Goal: Task Accomplishment & Management: Manage account settings

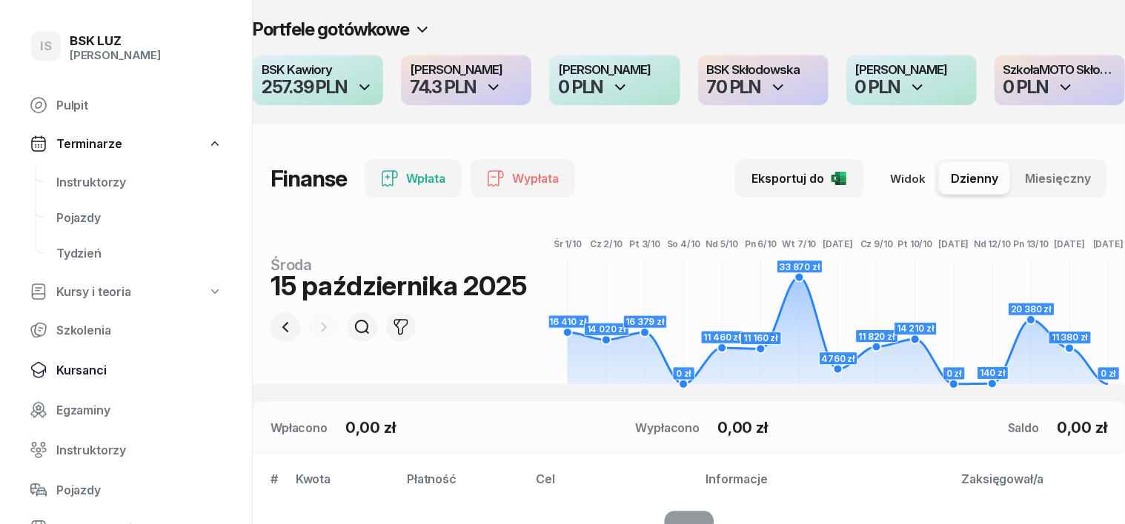
click at [81, 373] on span "Kursanci" at bounding box center [139, 371] width 166 height 14
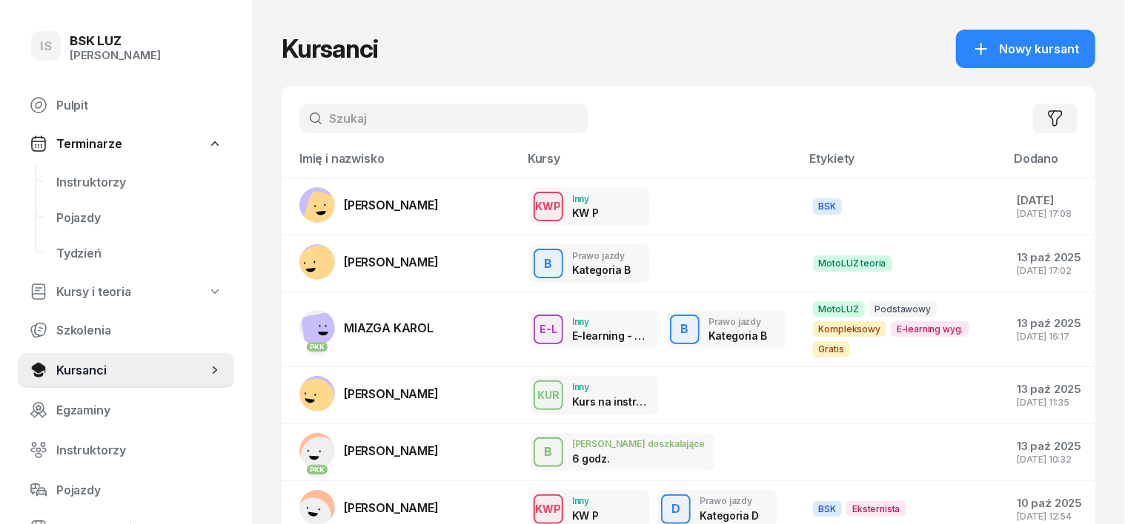
click at [310, 101] on div "Filtruj" at bounding box center [688, 118] width 813 height 65
click at [303, 111] on input "text" at bounding box center [443, 119] width 289 height 30
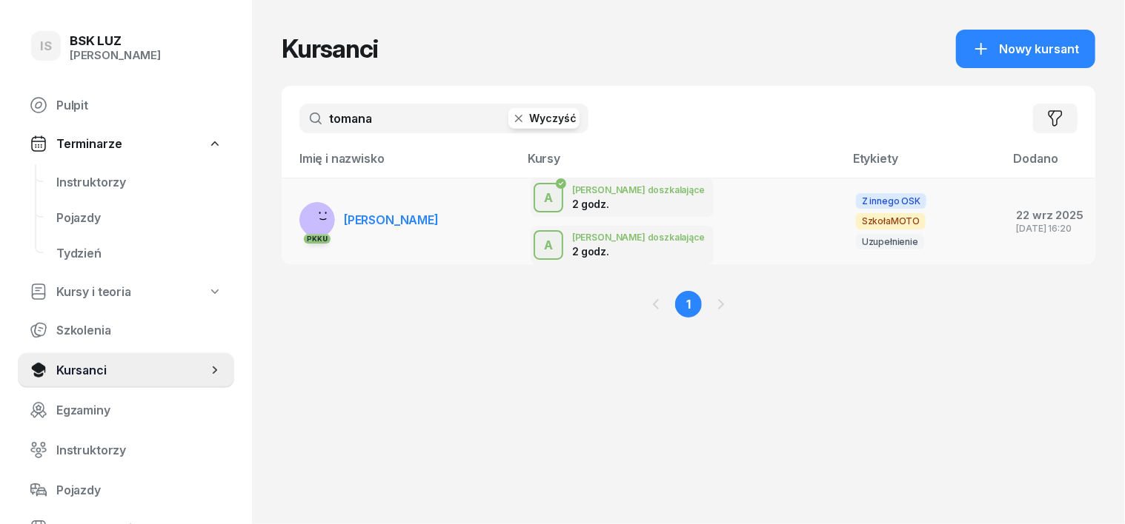
type input "tomana"
click at [291, 200] on rect at bounding box center [321, 219] width 60 height 60
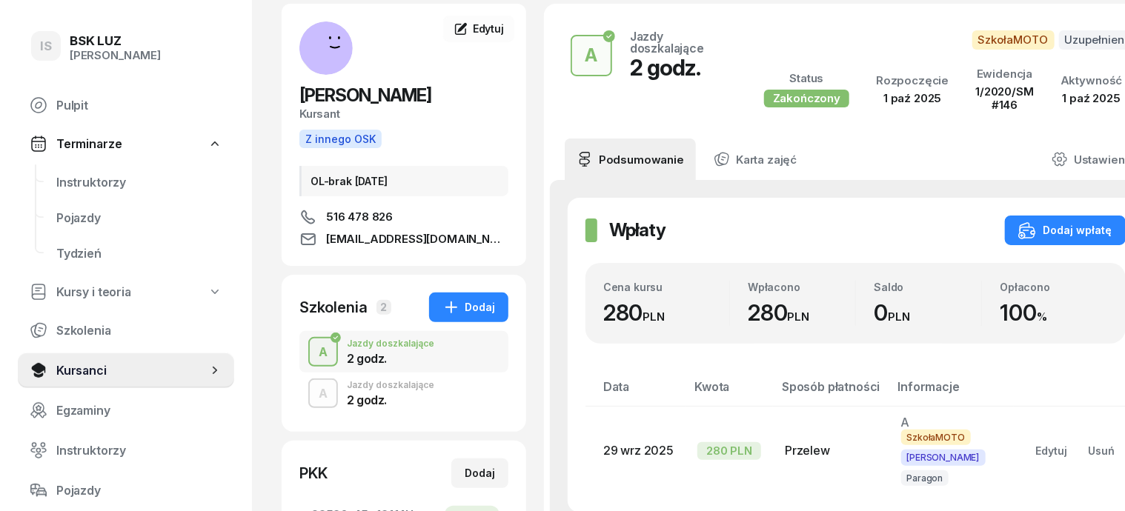
scroll to position [92, 0]
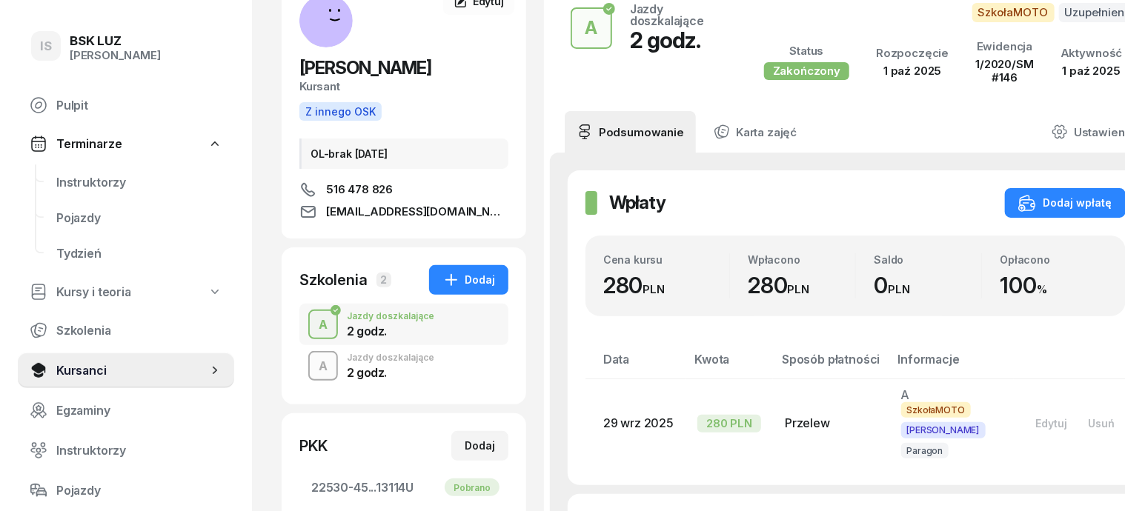
click at [313, 358] on div "A" at bounding box center [323, 366] width 21 height 20
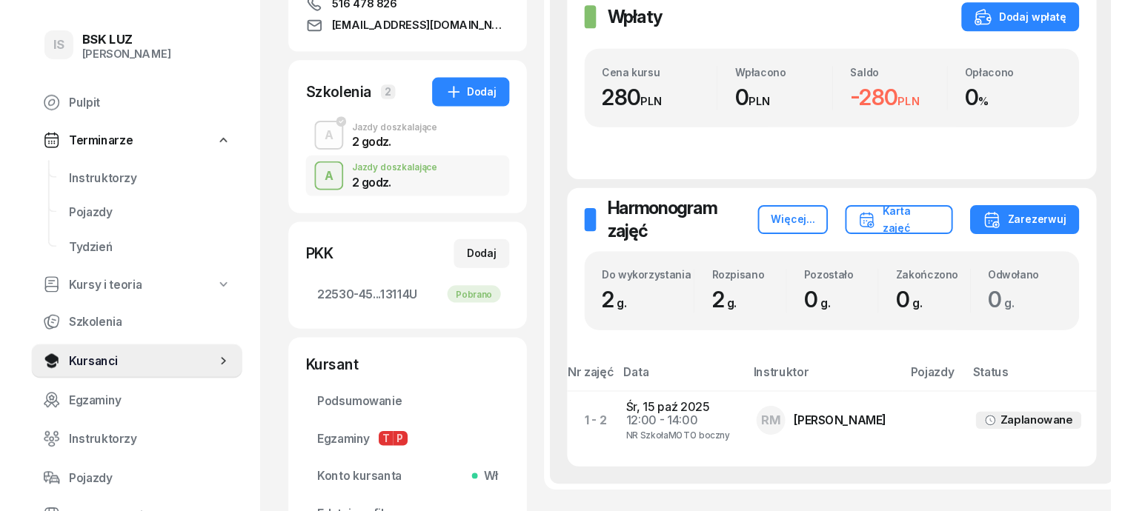
scroll to position [185, 0]
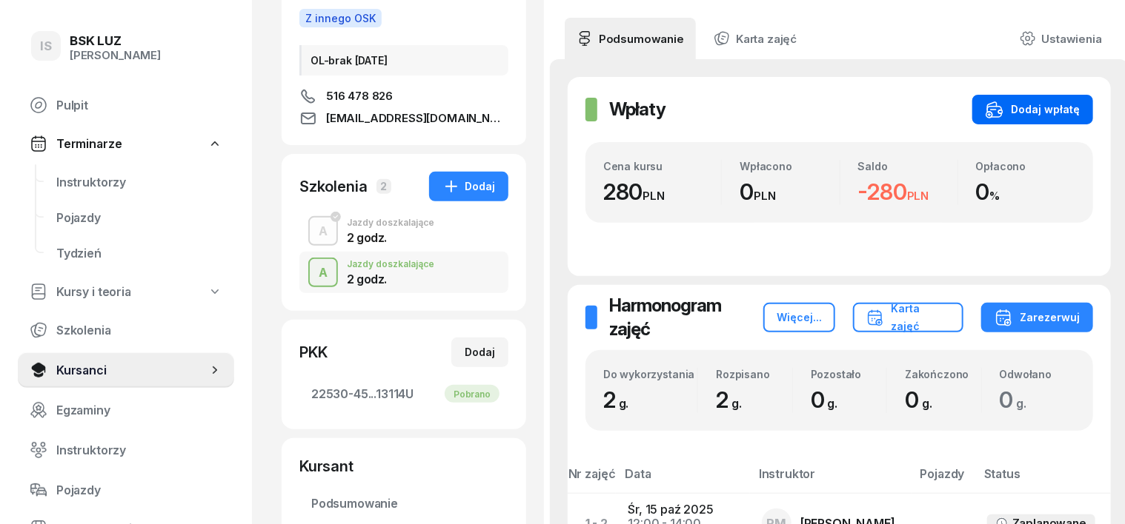
click at [1030, 113] on div "Dodaj wpłatę" at bounding box center [1032, 110] width 94 height 18
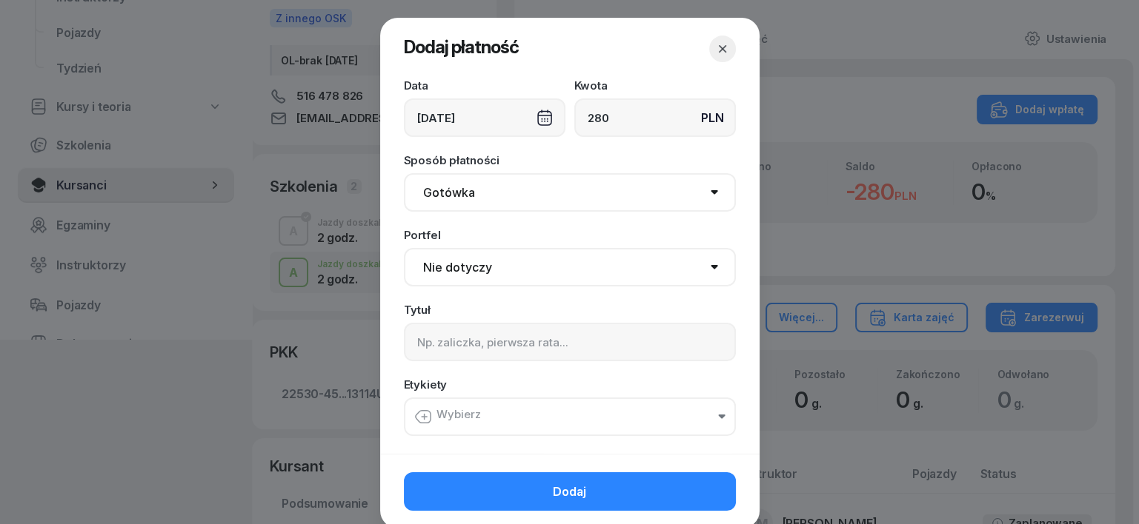
type input "280"
click at [536, 114] on div "15/10/2025" at bounding box center [484, 118] width 161 height 39
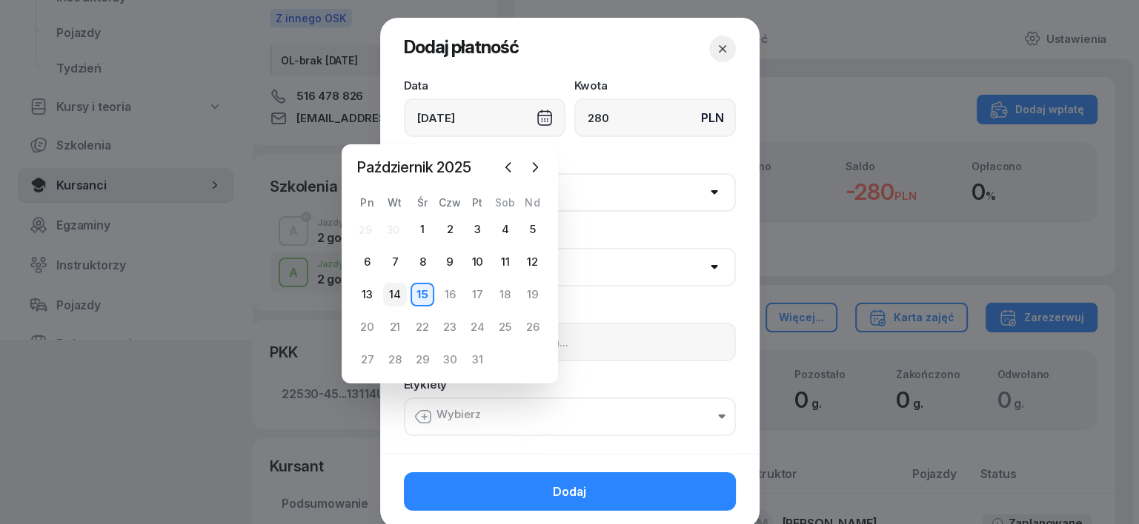
click at [400, 298] on div "14" at bounding box center [395, 295] width 24 height 24
type input "14/10/2025"
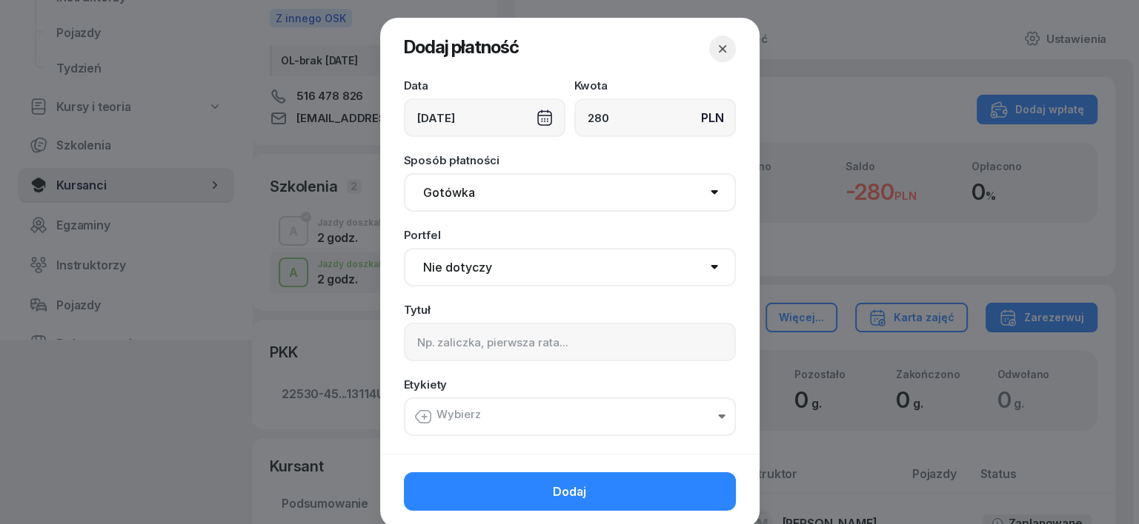
click at [464, 184] on select "Gotówka Karta Przelew Płatności online BLIK" at bounding box center [570, 192] width 332 height 39
select select "transfer"
click at [404, 173] on select "Gotówka Karta Przelew Płatności online BLIK" at bounding box center [570, 192] width 332 height 39
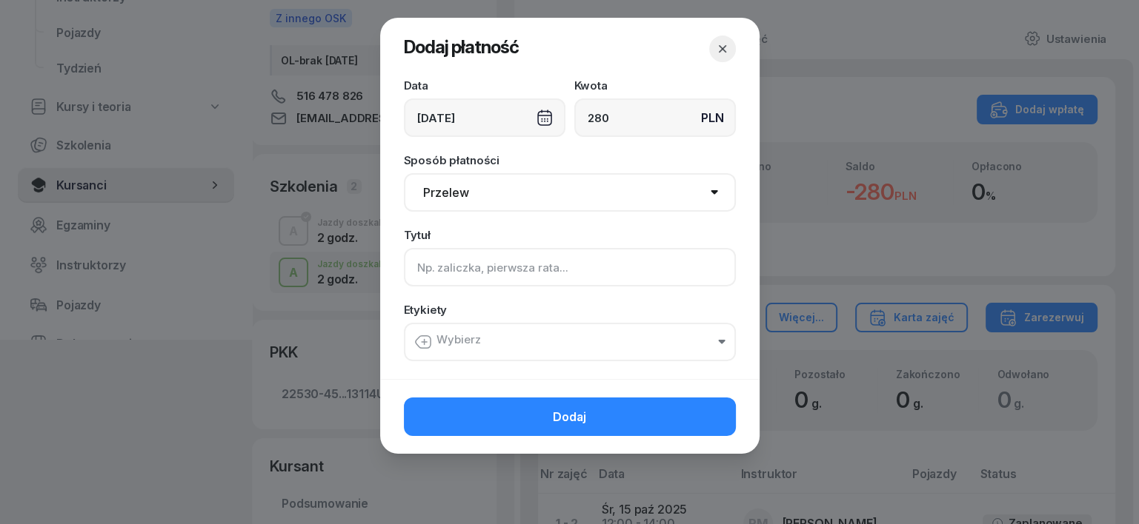
click at [421, 264] on input at bounding box center [570, 267] width 332 height 39
type input "A"
click at [424, 340] on icon "button" at bounding box center [424, 342] width 0 height 5
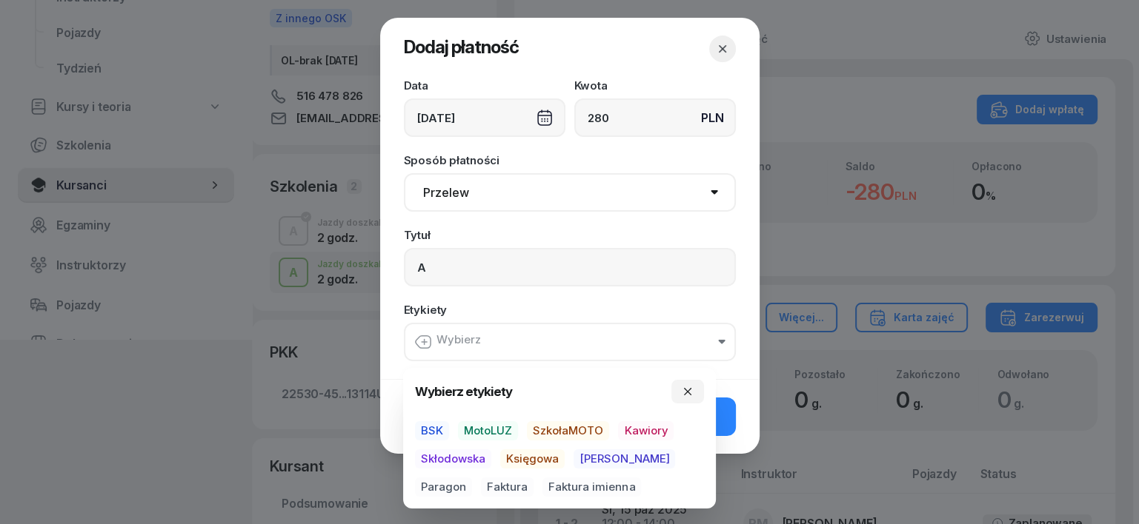
click at [563, 422] on span "SzkołaMOTO" at bounding box center [568, 431] width 82 height 19
click at [586, 462] on span "[PERSON_NAME]" at bounding box center [623, 459] width 101 height 19
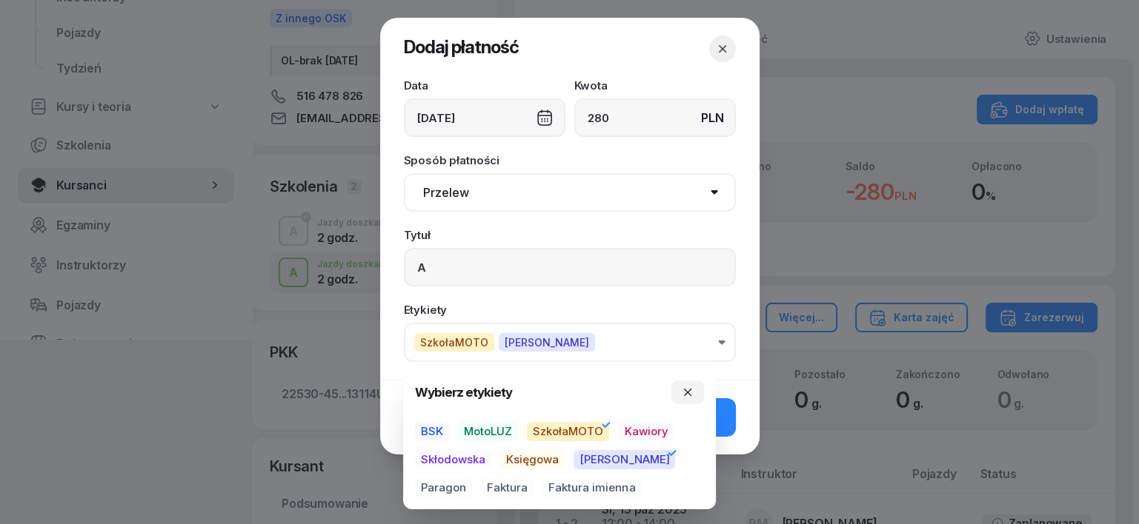
click at [472, 479] on span "Paragon" at bounding box center [443, 488] width 57 height 19
click at [685, 391] on icon "button" at bounding box center [688, 393] width 12 height 12
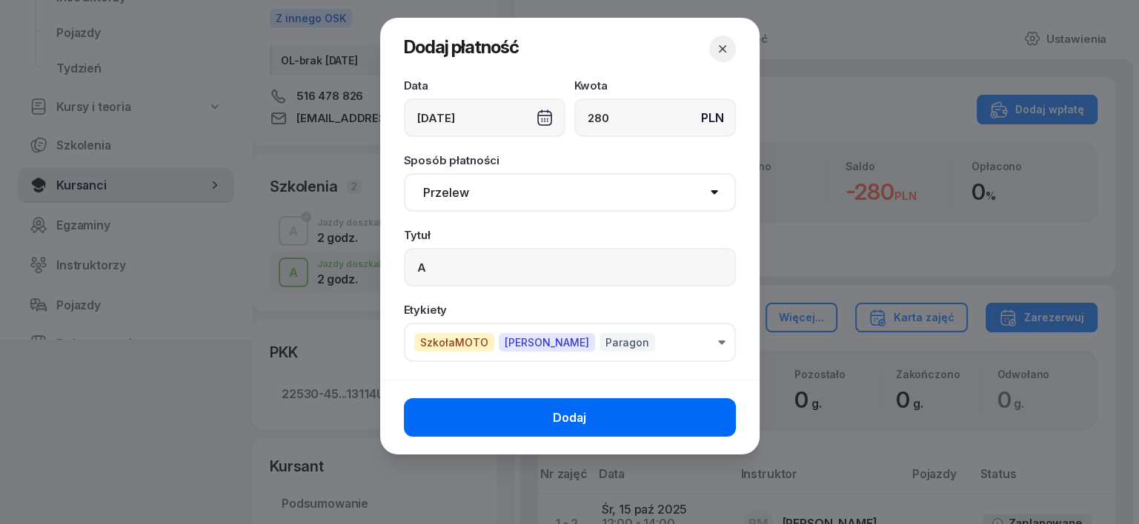
click at [702, 416] on button "Dodaj" at bounding box center [570, 418] width 332 height 39
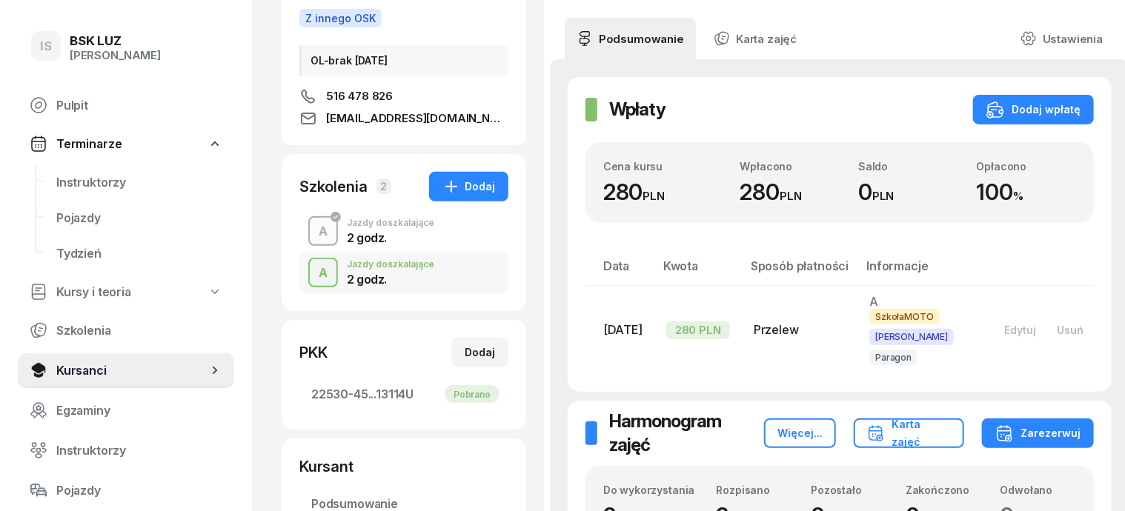
click at [313, 224] on div "A" at bounding box center [323, 232] width 21 height 20
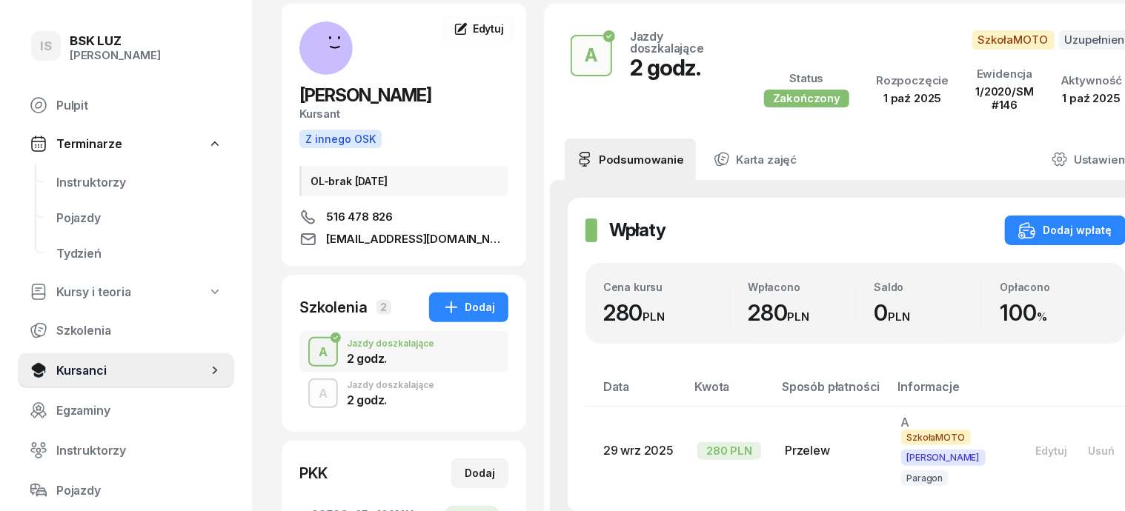
scroll to position [92, 0]
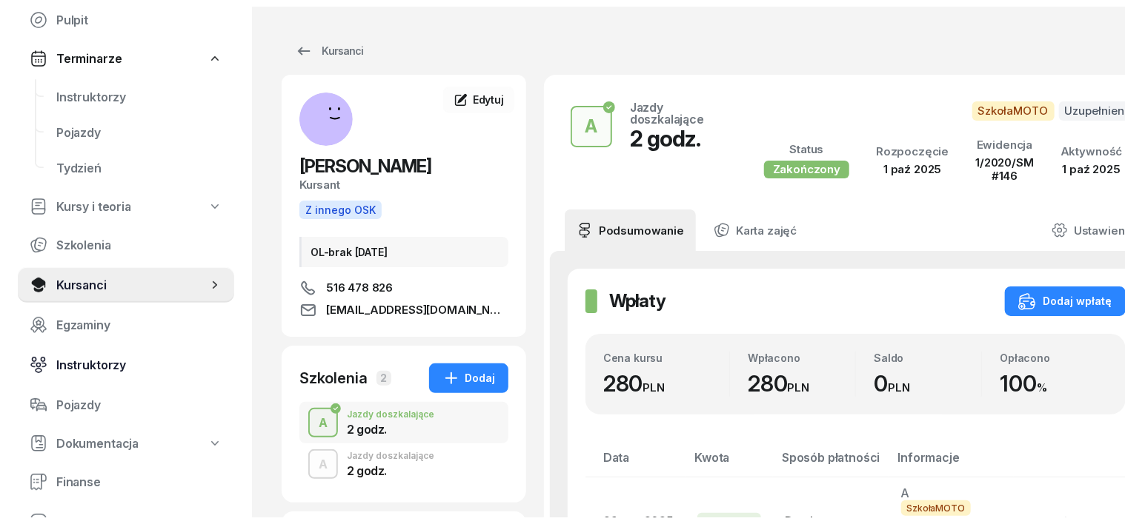
scroll to position [185, 0]
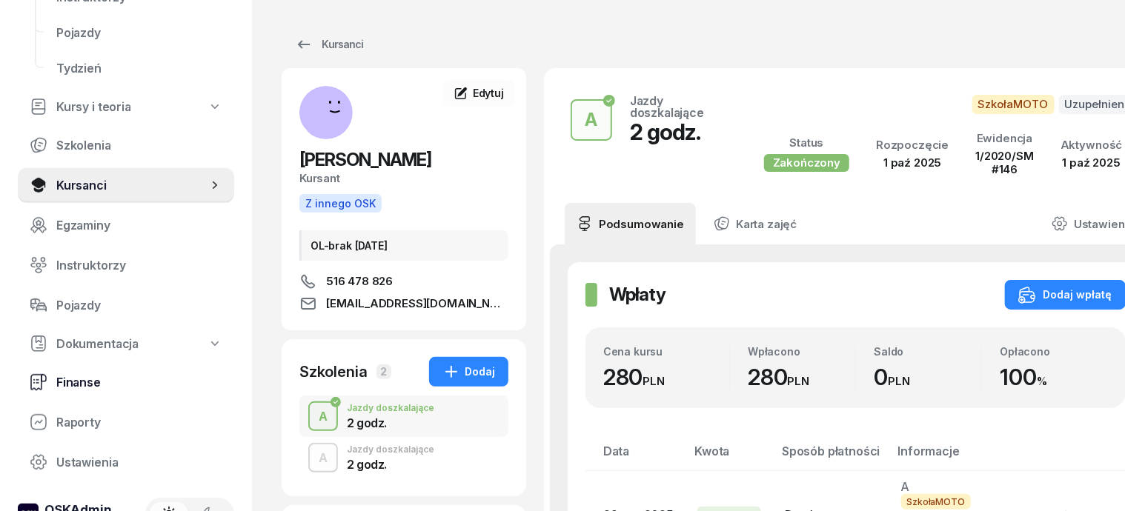
click at [77, 381] on span "Finanse" at bounding box center [139, 383] width 166 height 14
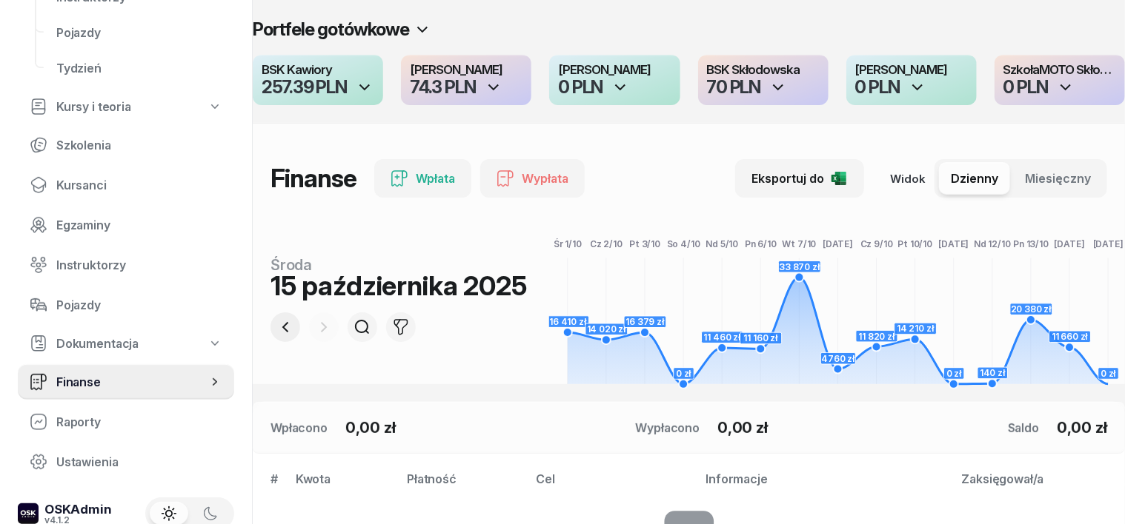
click at [276, 319] on icon "button" at bounding box center [285, 328] width 18 height 18
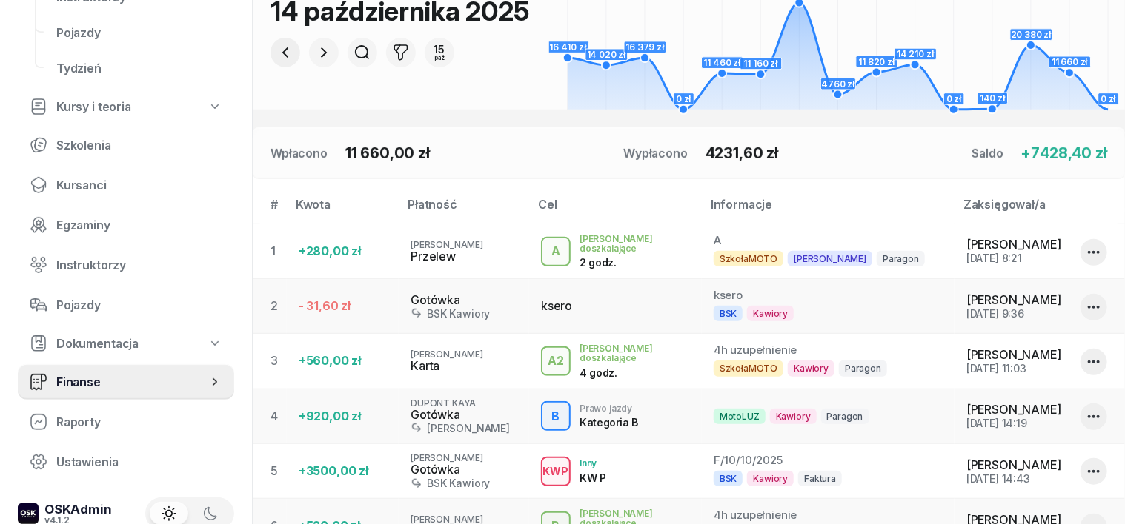
scroll to position [278, 0]
